Goal: Book appointment/travel/reservation

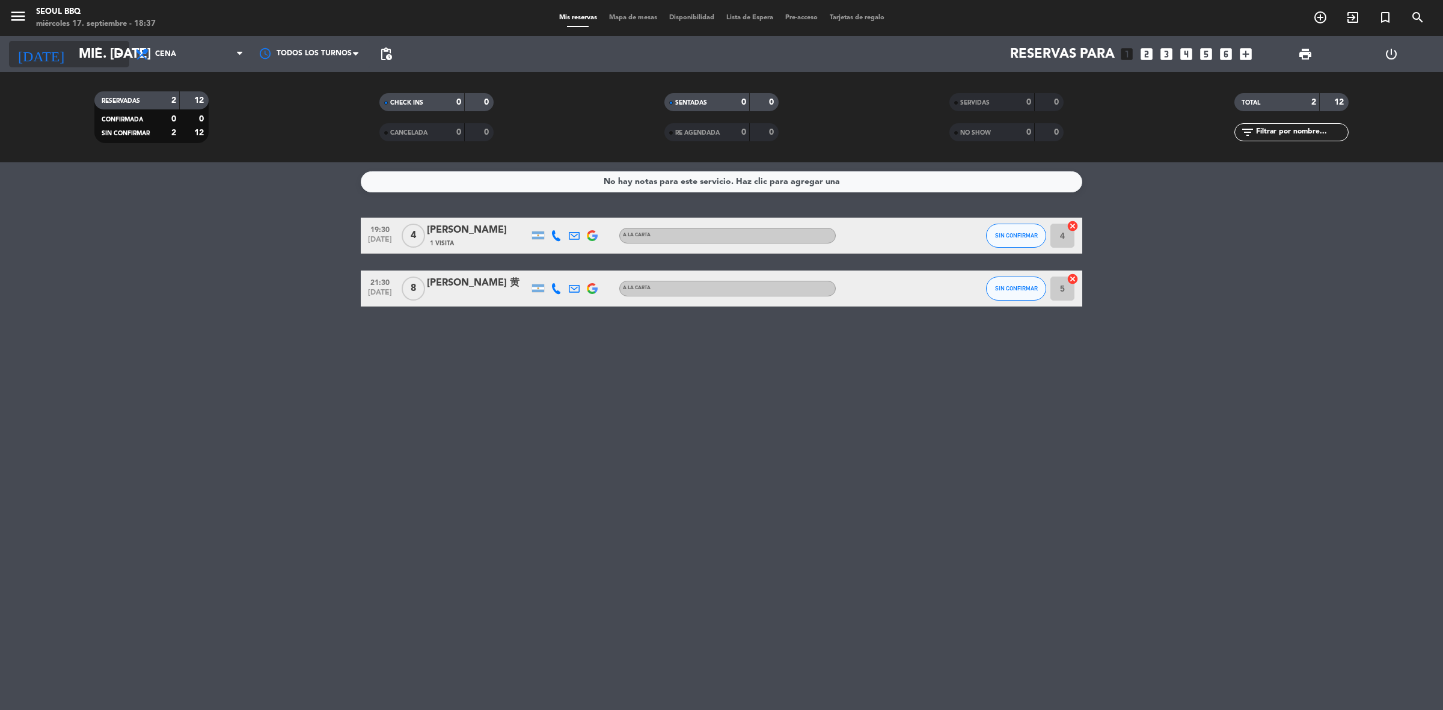
click at [73, 46] on input "mié. [DATE]" at bounding box center [157, 54] width 168 height 27
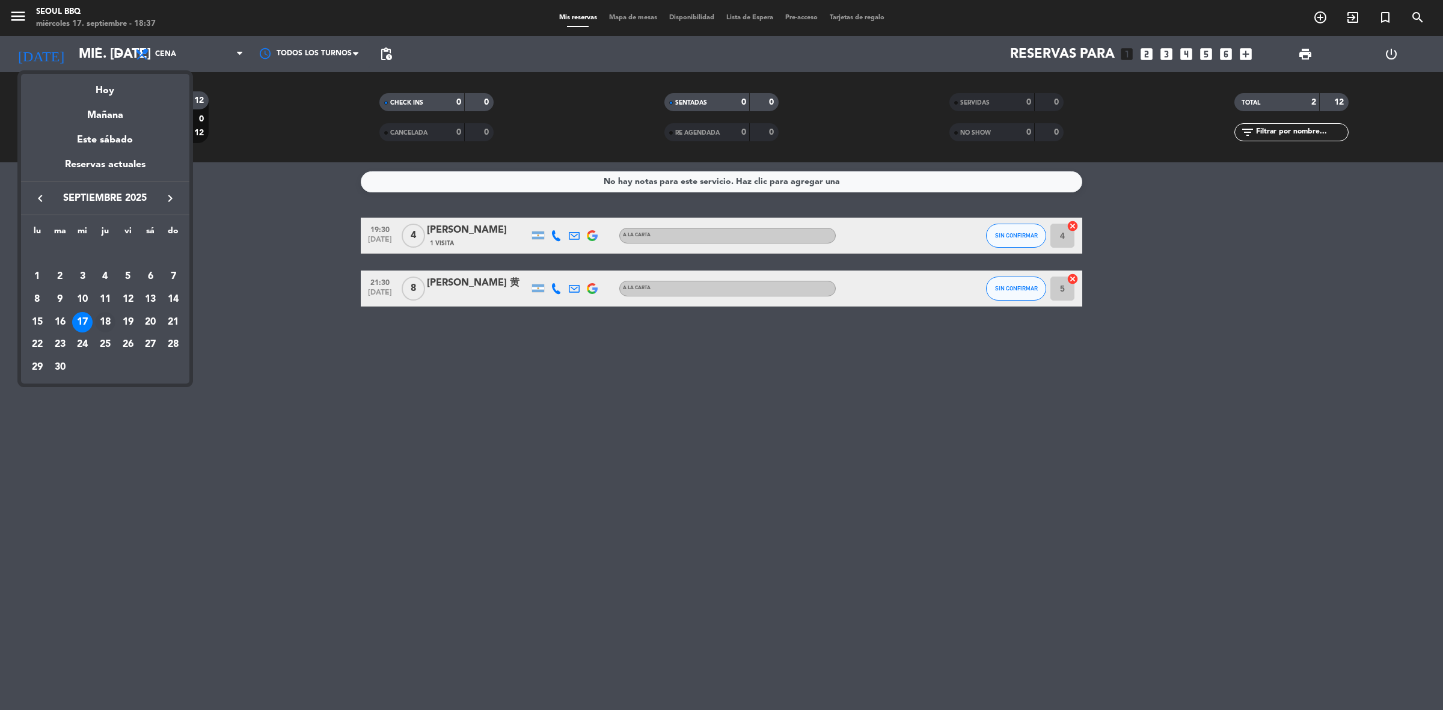
click at [101, 319] on div "18" at bounding box center [105, 322] width 20 height 20
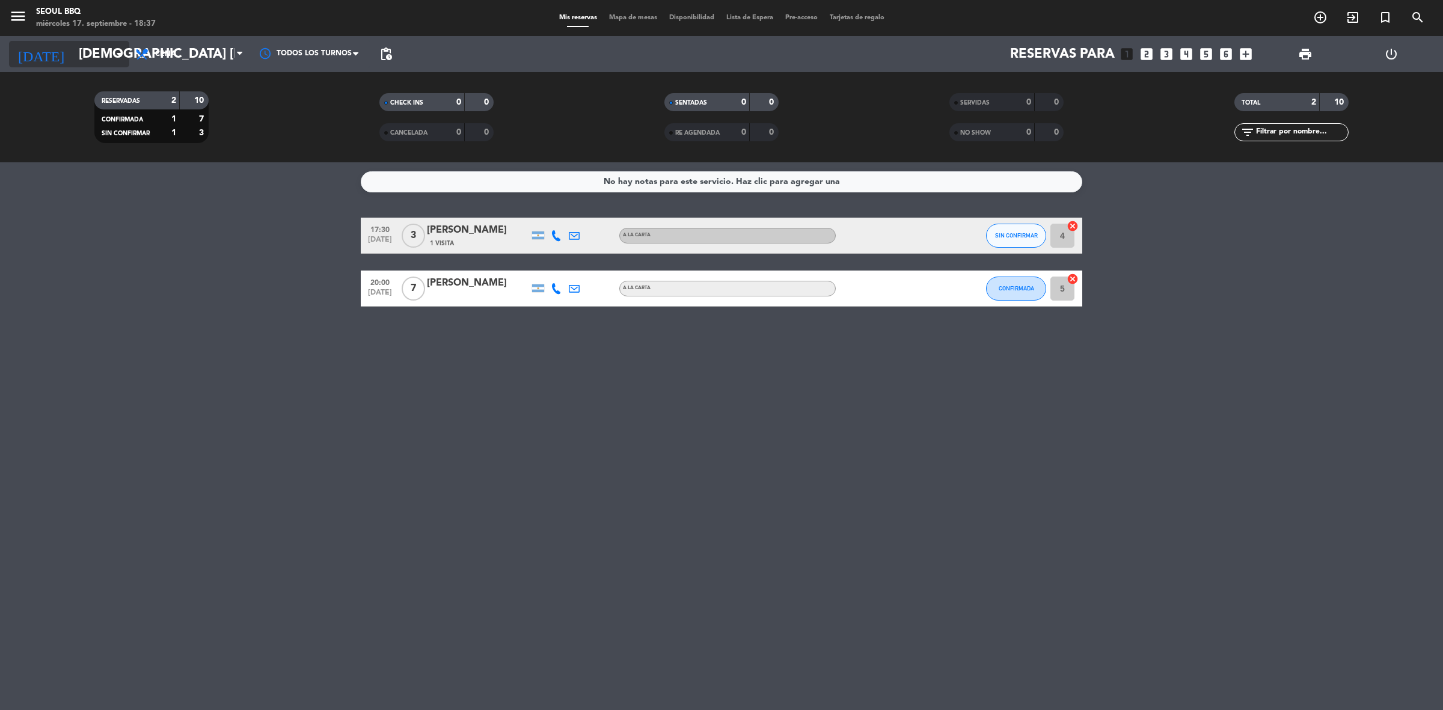
click at [73, 48] on input "[DEMOGRAPHIC_DATA] [DATE]" at bounding box center [157, 54] width 168 height 27
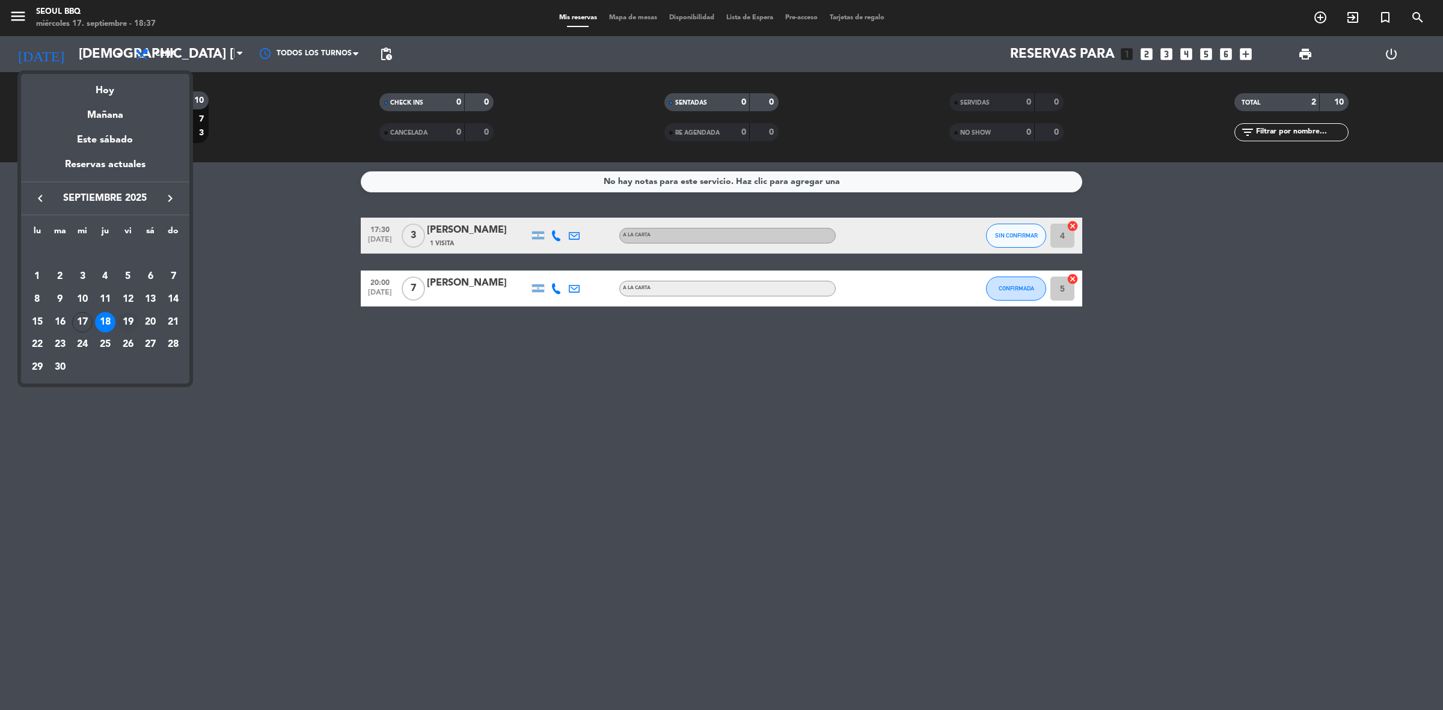
click at [125, 319] on div "19" at bounding box center [128, 322] width 20 height 20
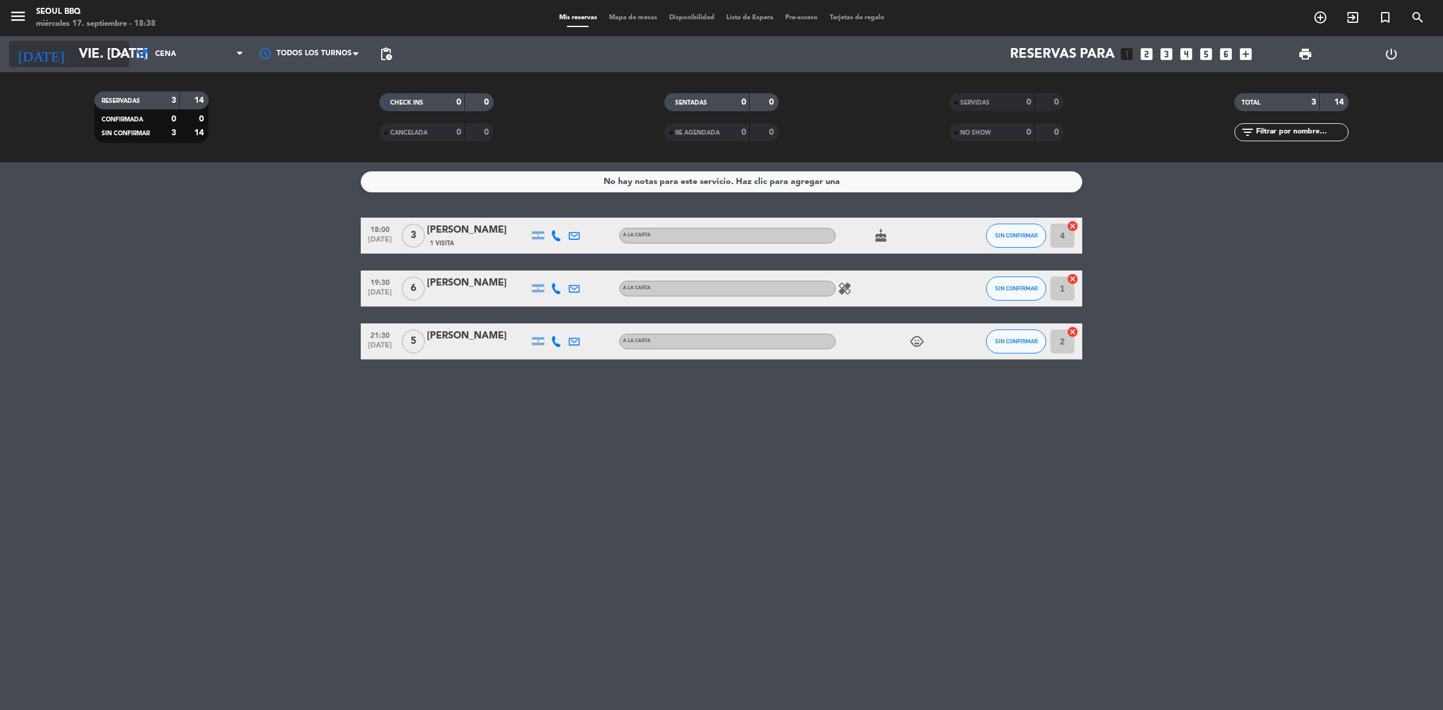
click at [106, 55] on input "vie. [DATE]" at bounding box center [157, 54] width 168 height 27
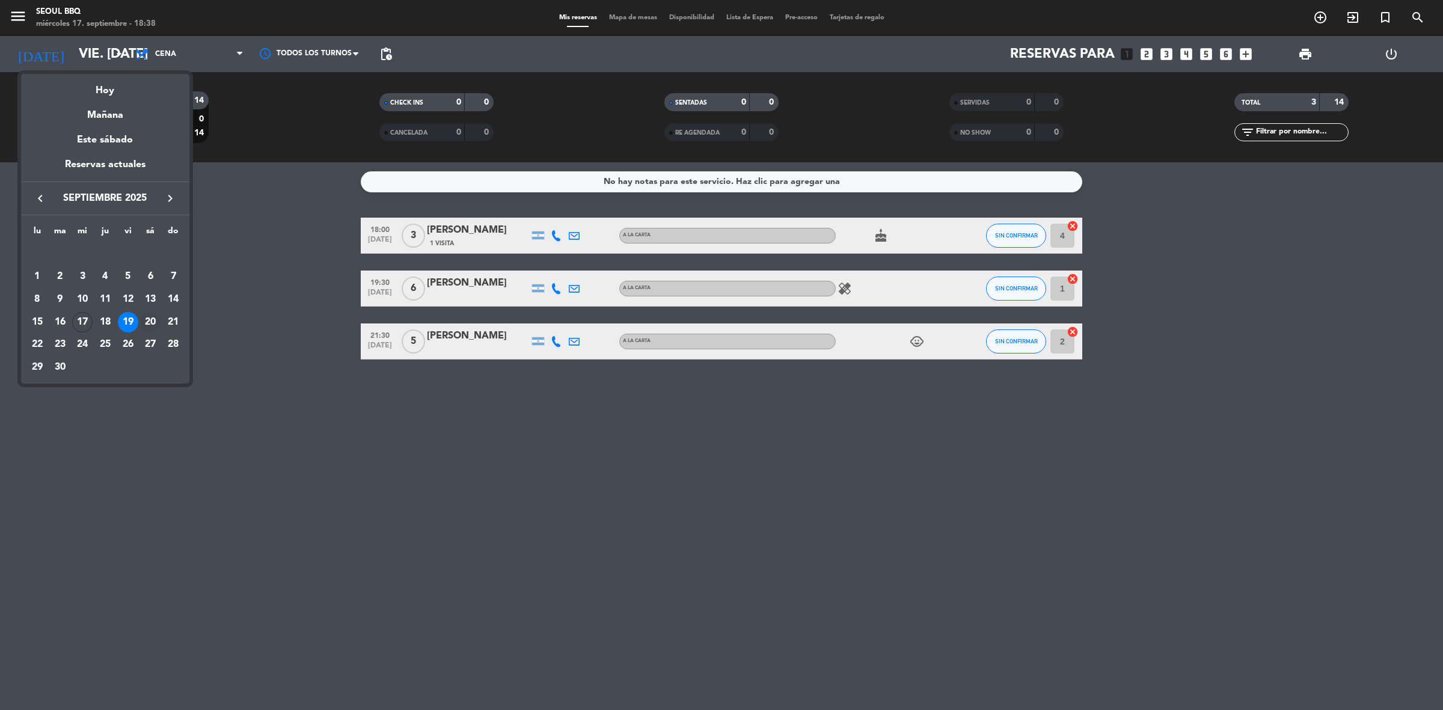
click at [149, 321] on div "20" at bounding box center [150, 322] width 20 height 20
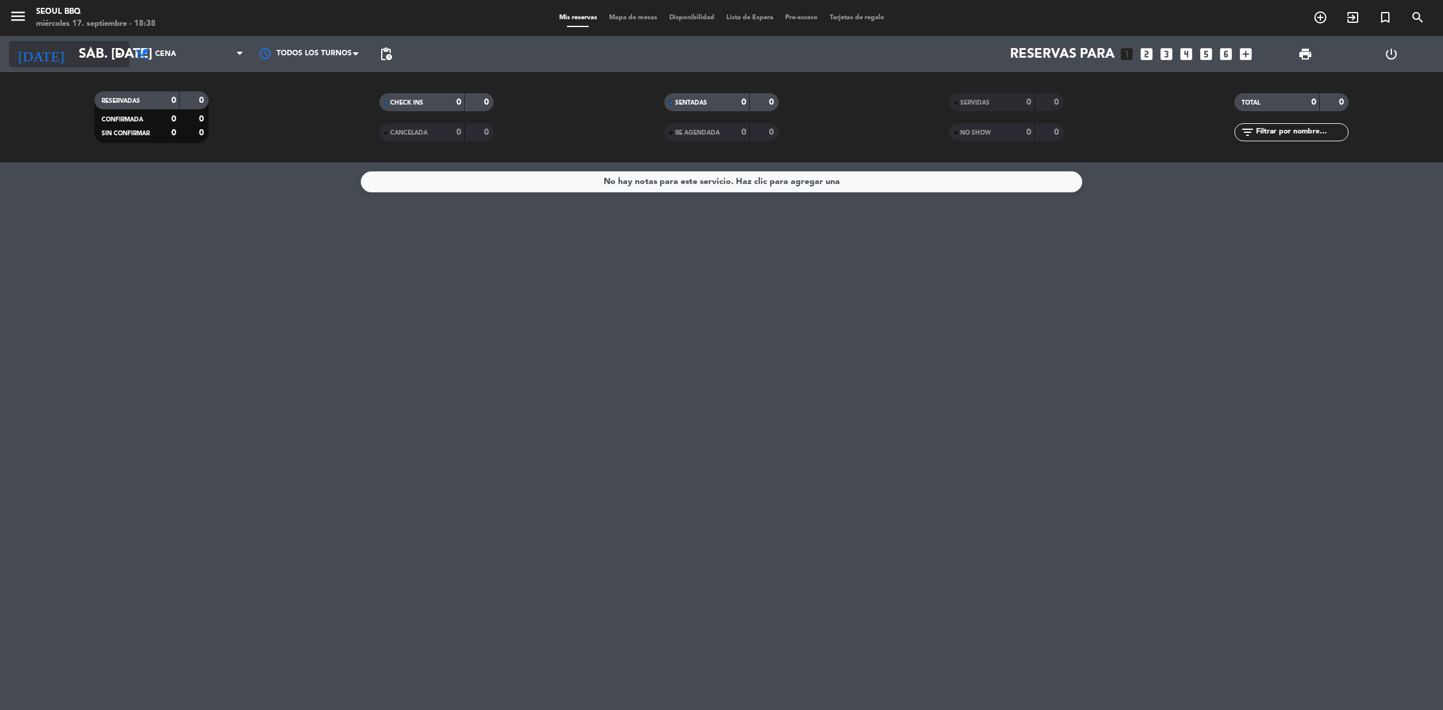
click at [97, 54] on input "sáb. [DATE]" at bounding box center [157, 54] width 168 height 27
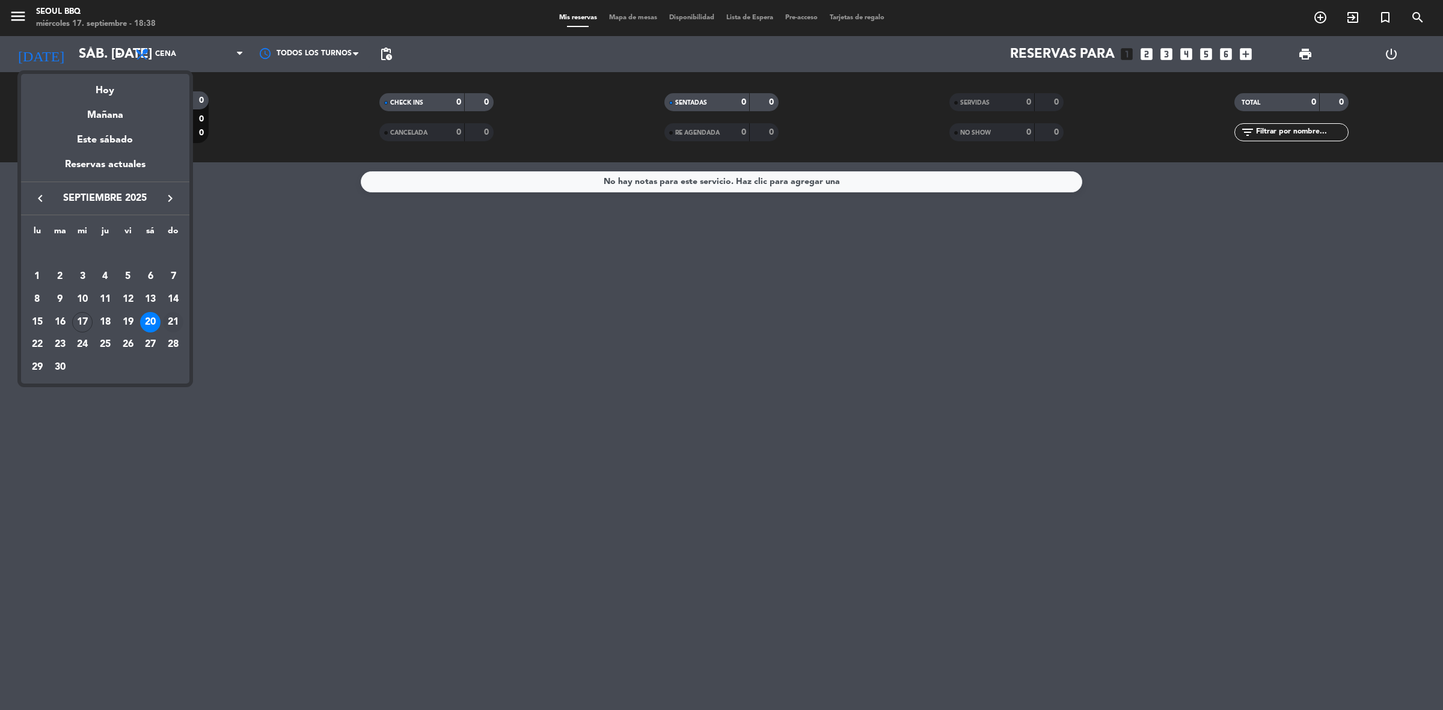
click at [175, 327] on div "21" at bounding box center [173, 322] width 20 height 20
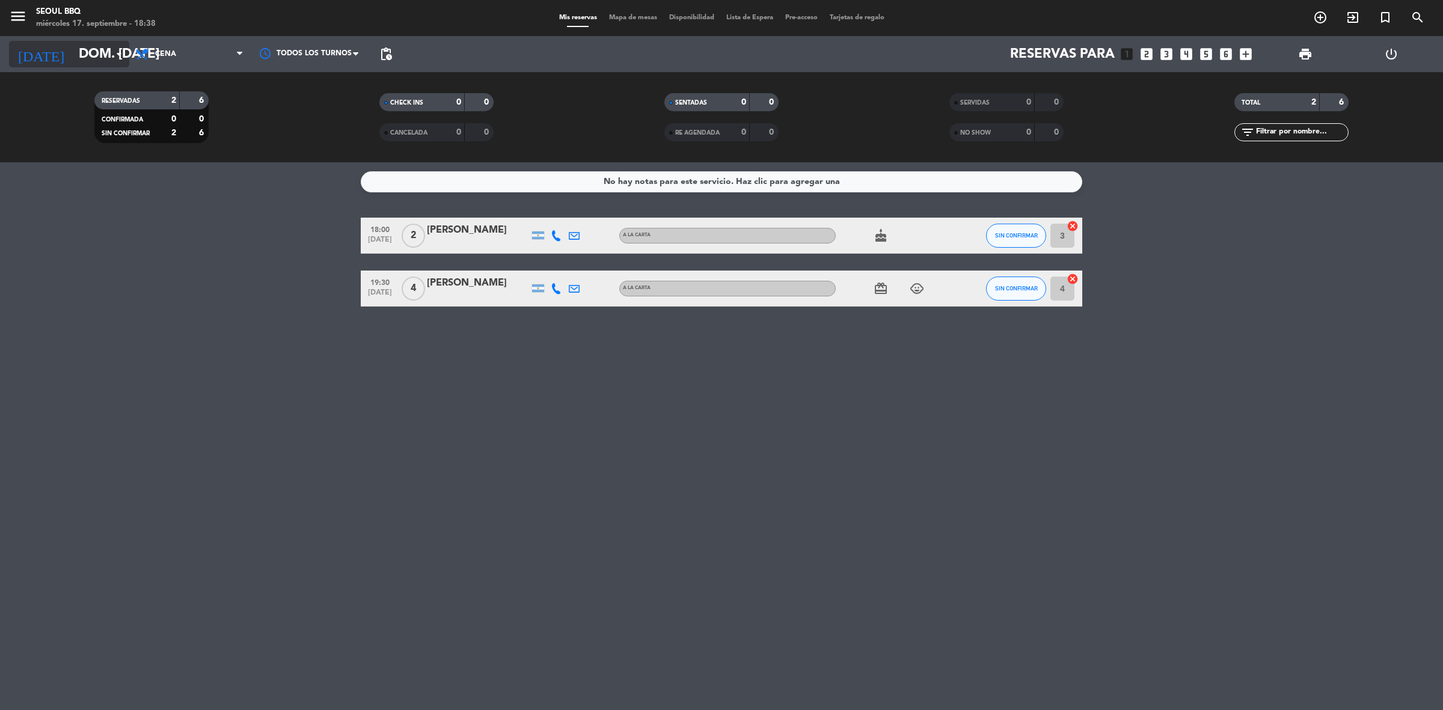
click at [94, 52] on input "dom. [DATE]" at bounding box center [157, 54] width 168 height 27
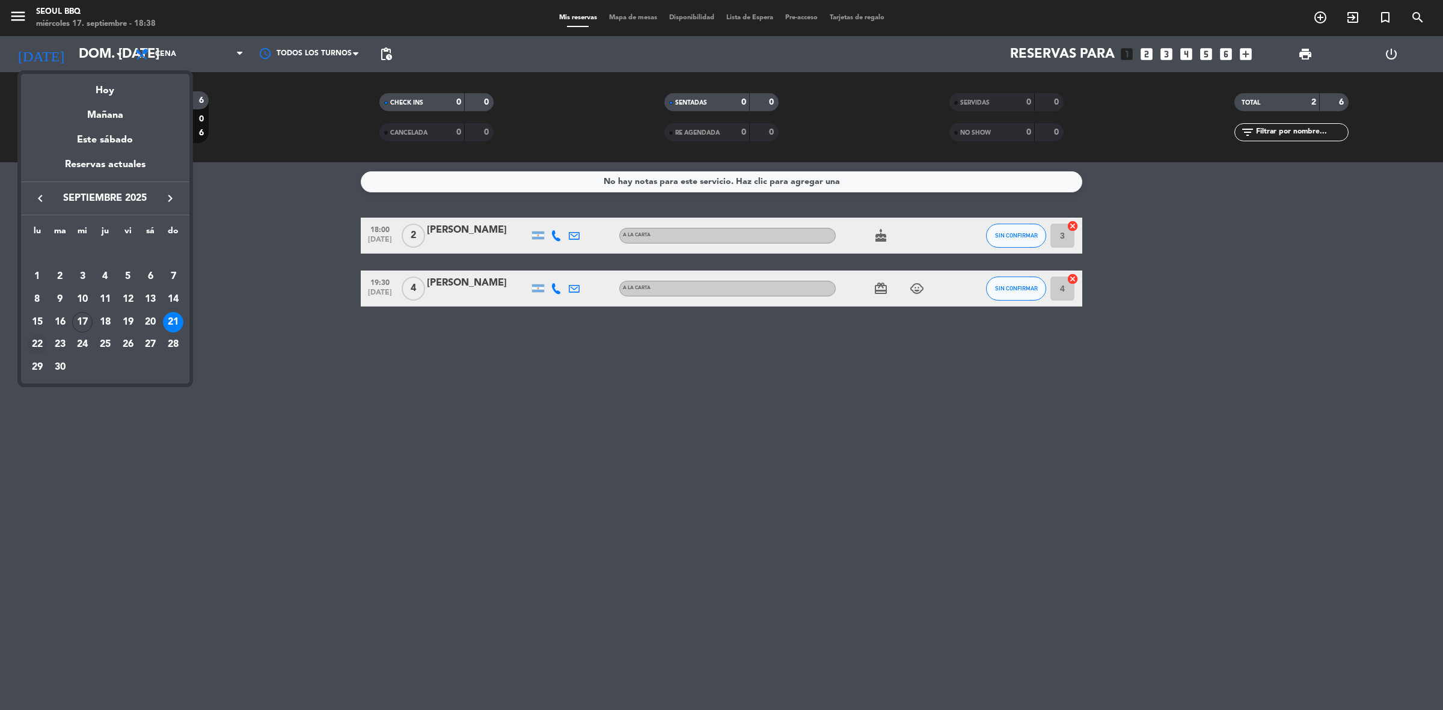
click at [34, 337] on div "22" at bounding box center [37, 345] width 20 height 20
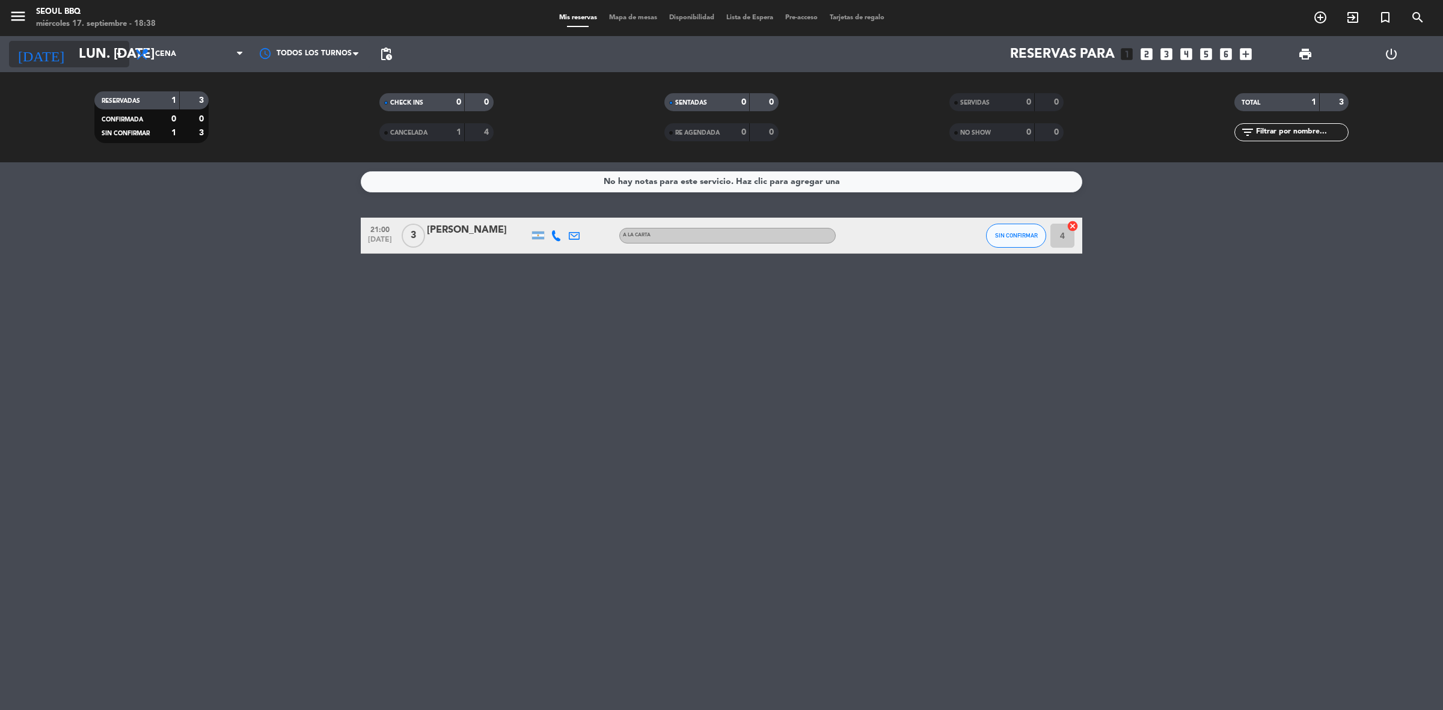
click at [73, 61] on input "lun. [DATE]" at bounding box center [157, 54] width 168 height 27
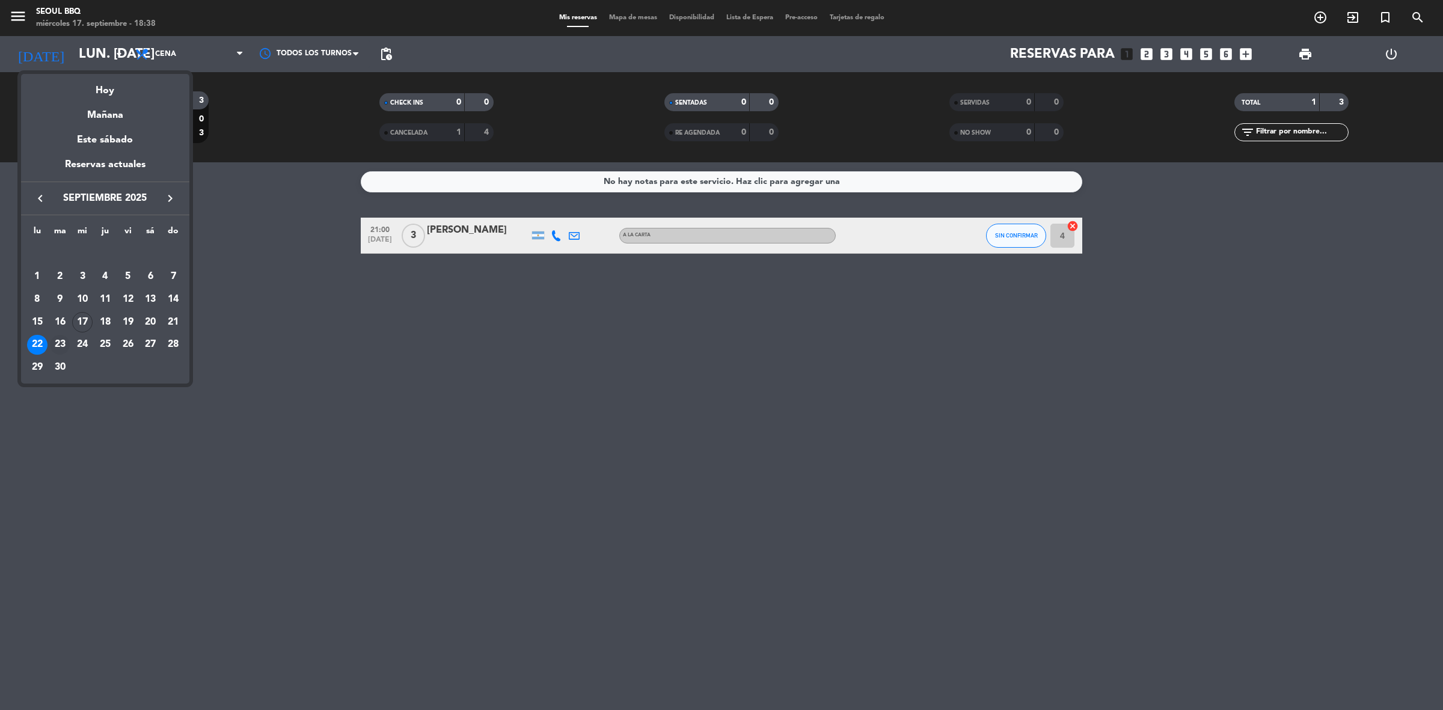
click at [64, 347] on div "23" at bounding box center [60, 345] width 20 height 20
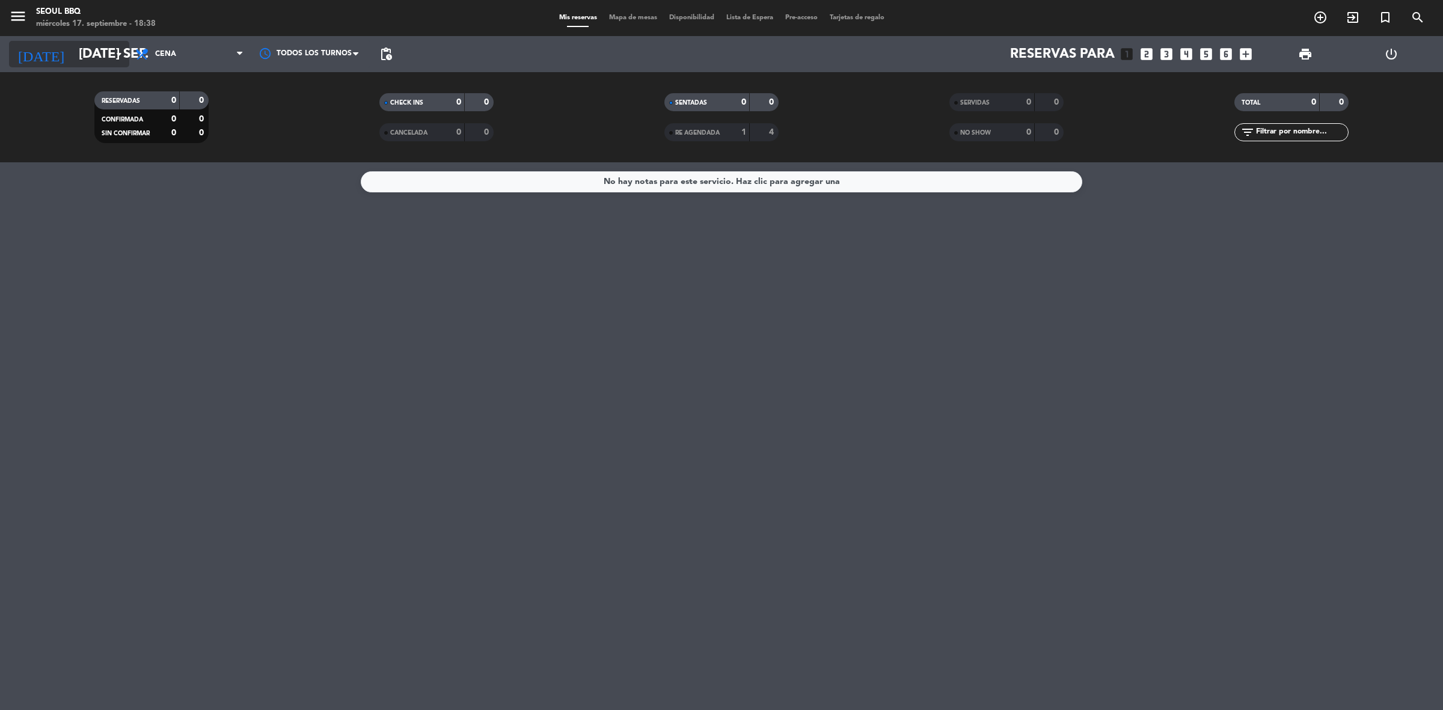
click at [26, 49] on icon "[DATE]" at bounding box center [41, 54] width 64 height 26
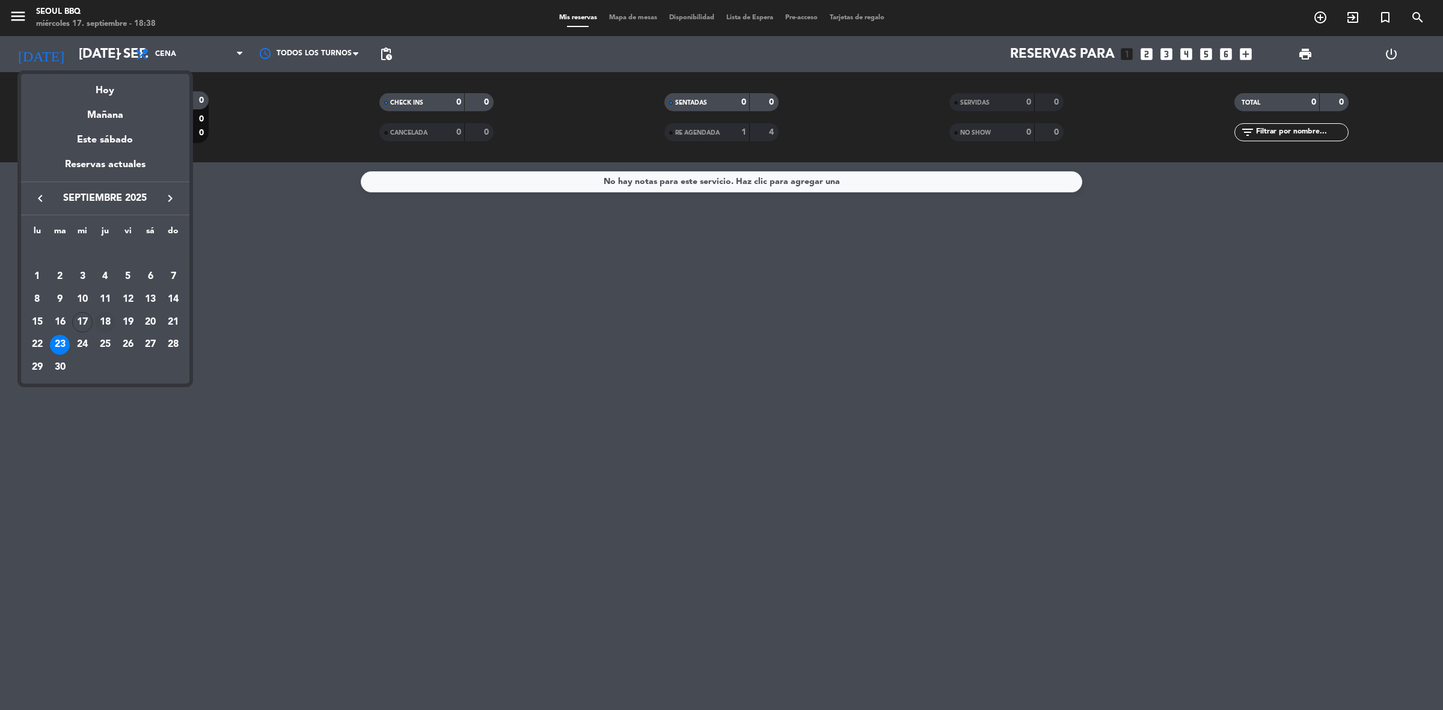
click at [107, 323] on div "18" at bounding box center [105, 322] width 20 height 20
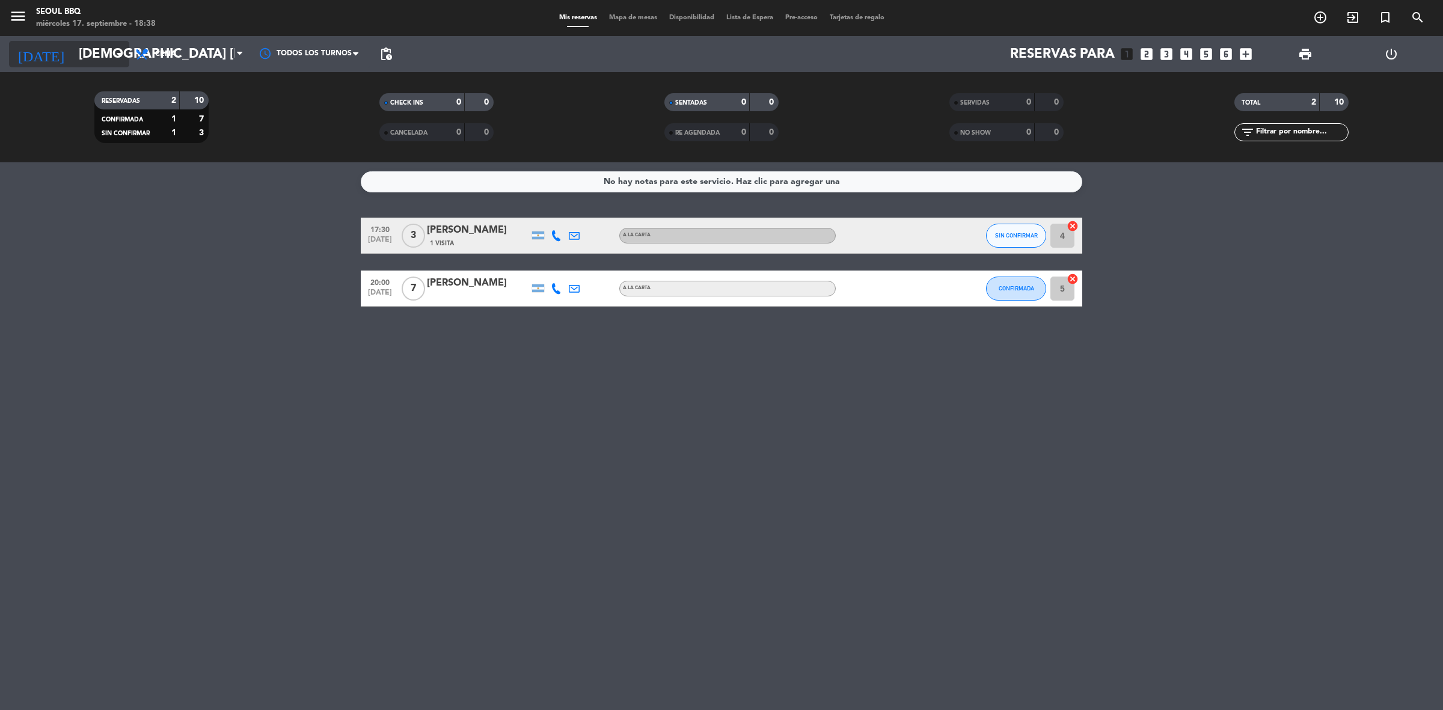
click at [94, 48] on input "[DEMOGRAPHIC_DATA] [DATE]" at bounding box center [157, 54] width 168 height 27
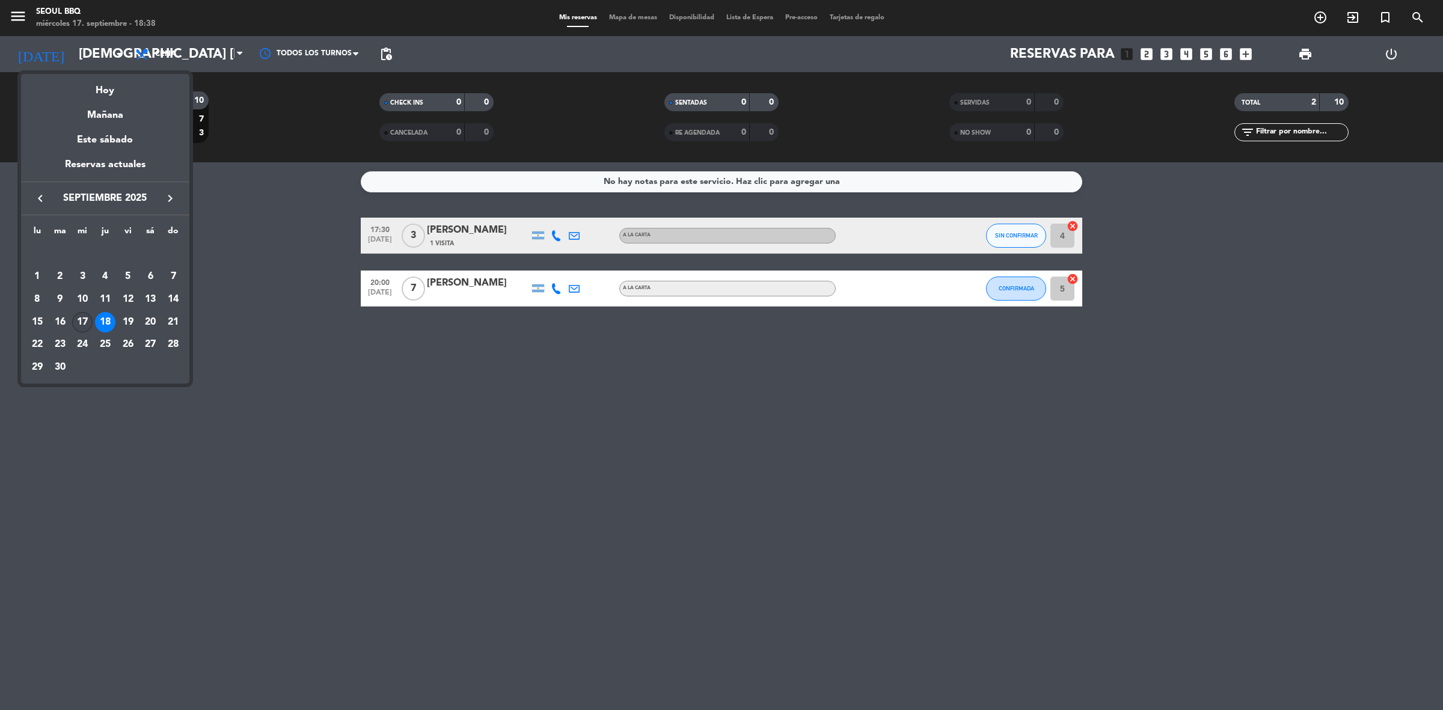
click at [79, 330] on div "17" at bounding box center [82, 322] width 20 height 20
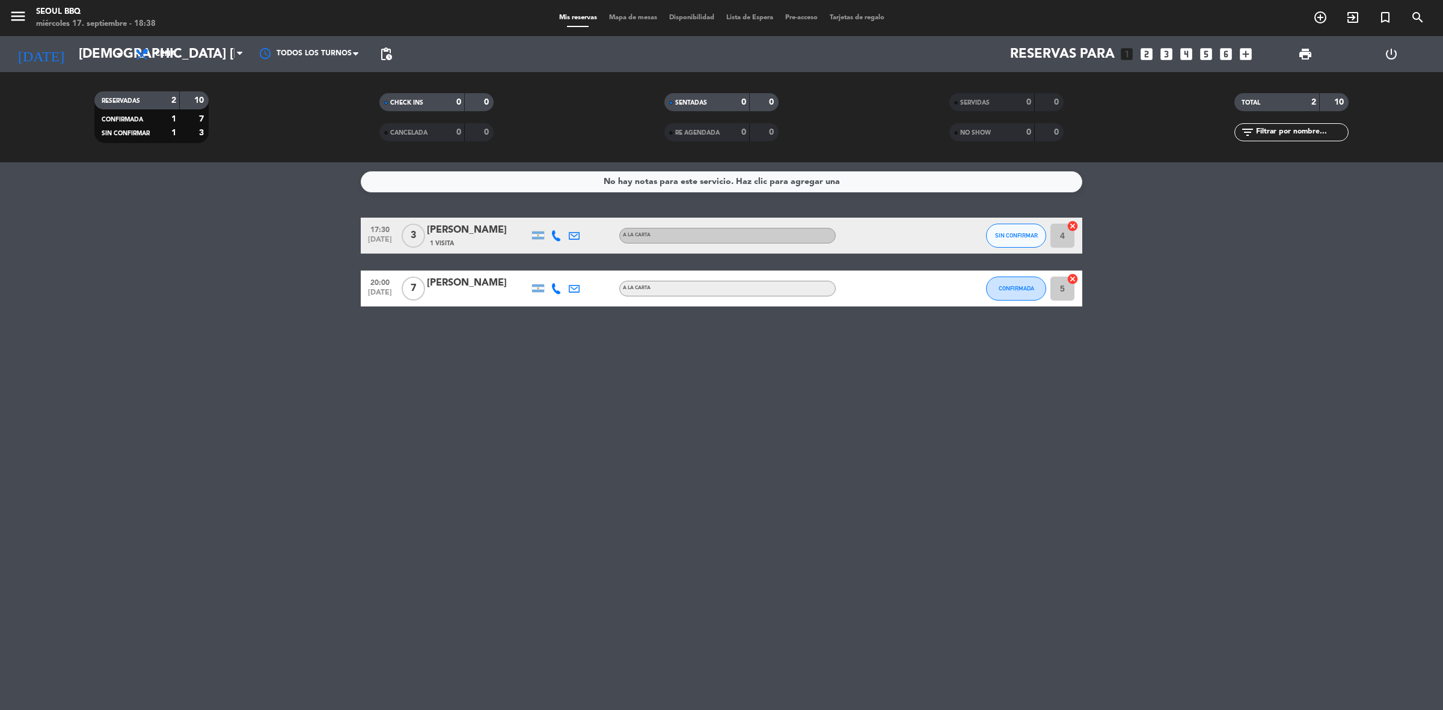
type input "mié. [DATE]"
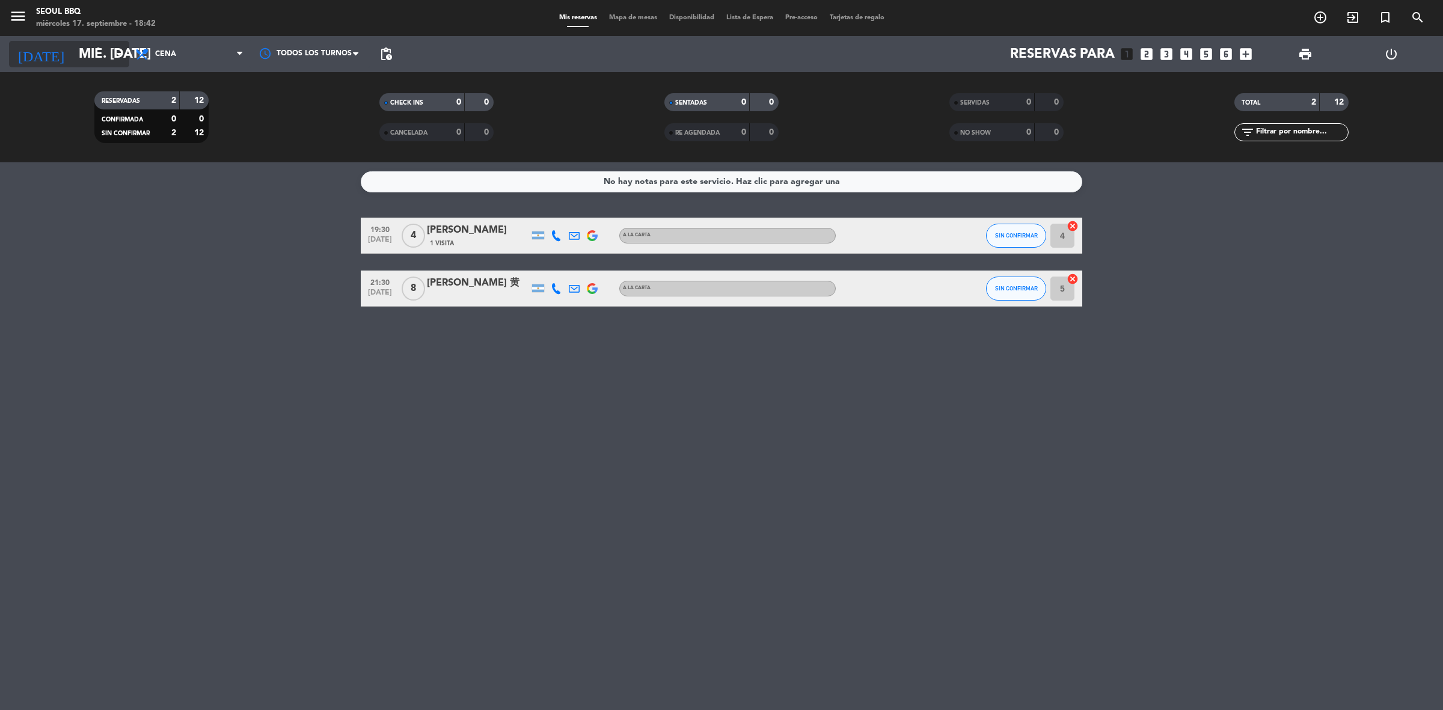
click at [75, 58] on input "mié. [DATE]" at bounding box center [157, 54] width 168 height 27
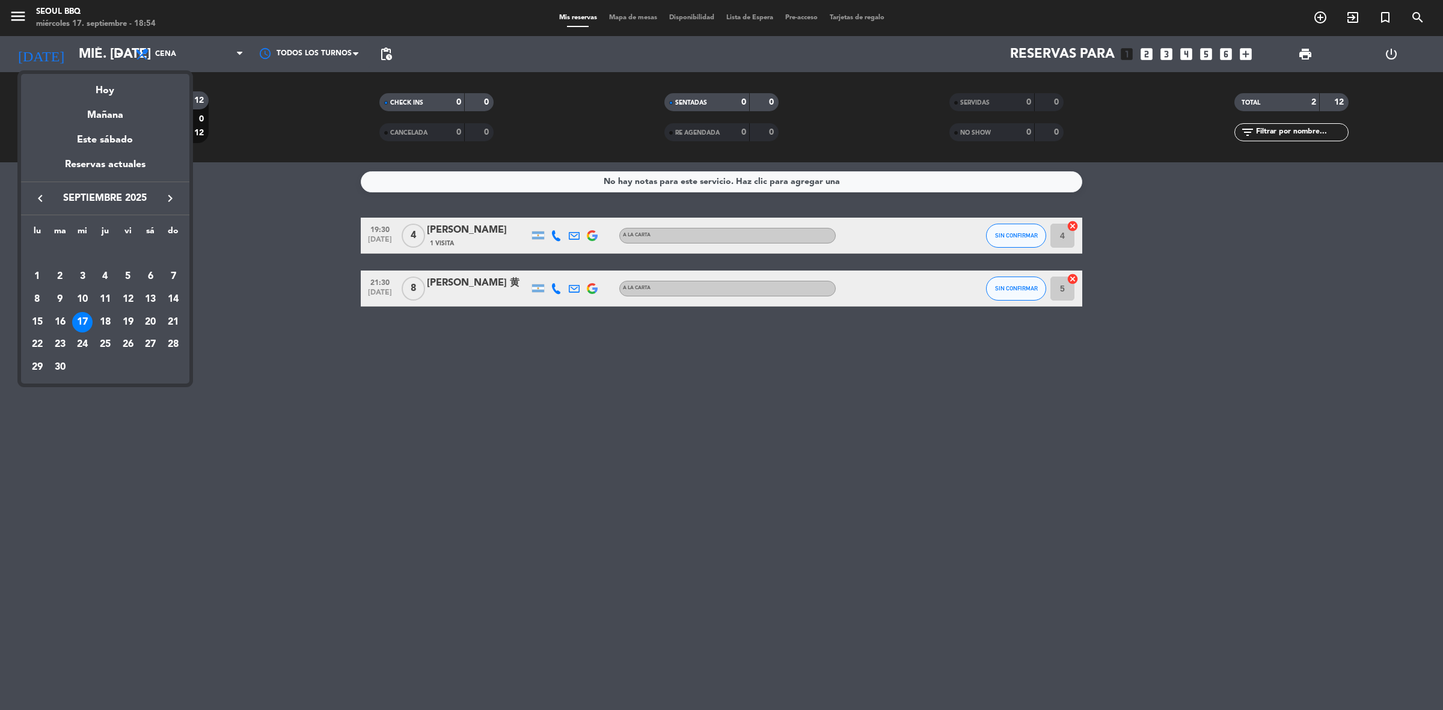
click at [446, 448] on div at bounding box center [721, 355] width 1443 height 710
